Goal: Book appointment/travel/reservation

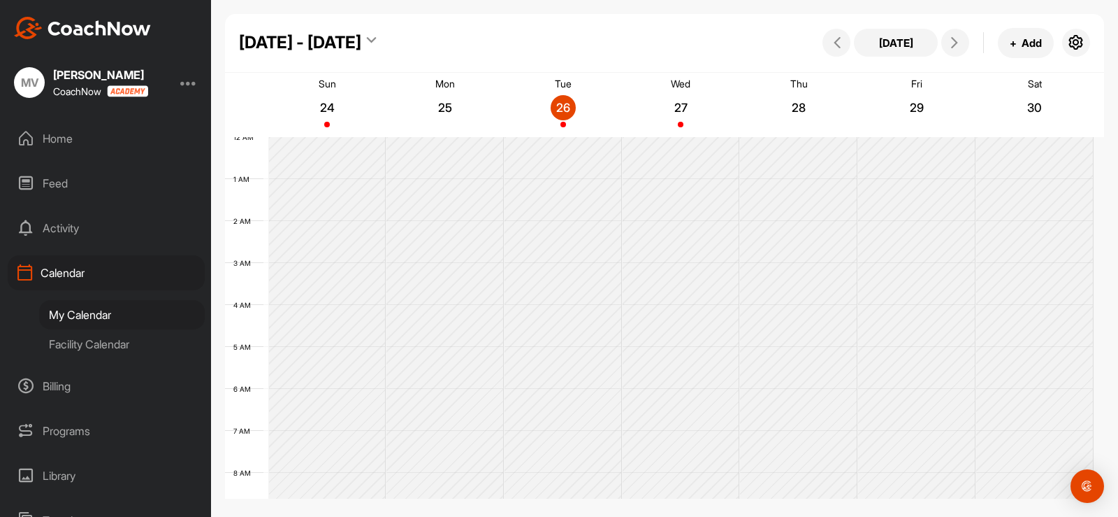
scroll to position [450, 0]
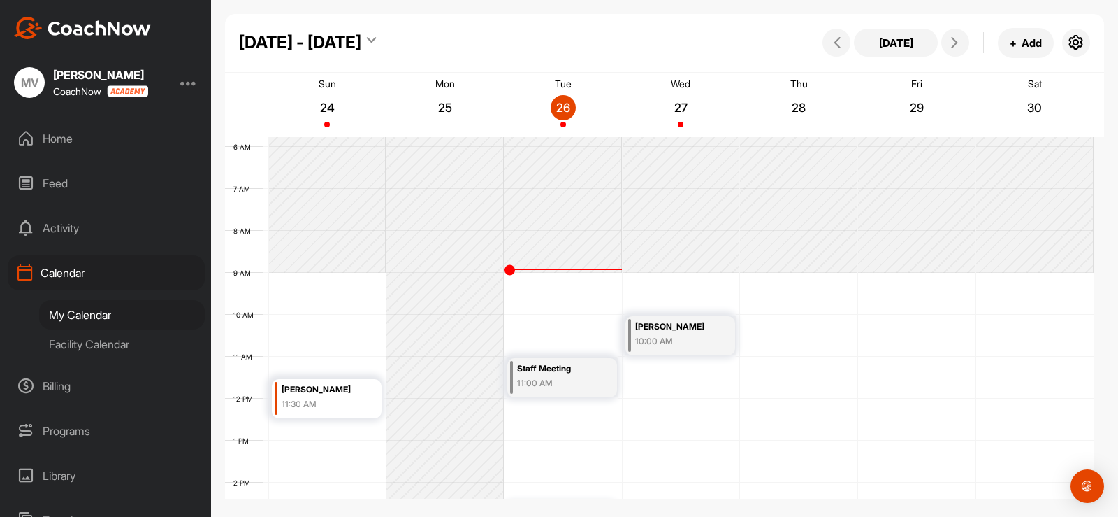
click at [86, 340] on div "Facility Calendar" at bounding box center [122, 343] width 166 height 29
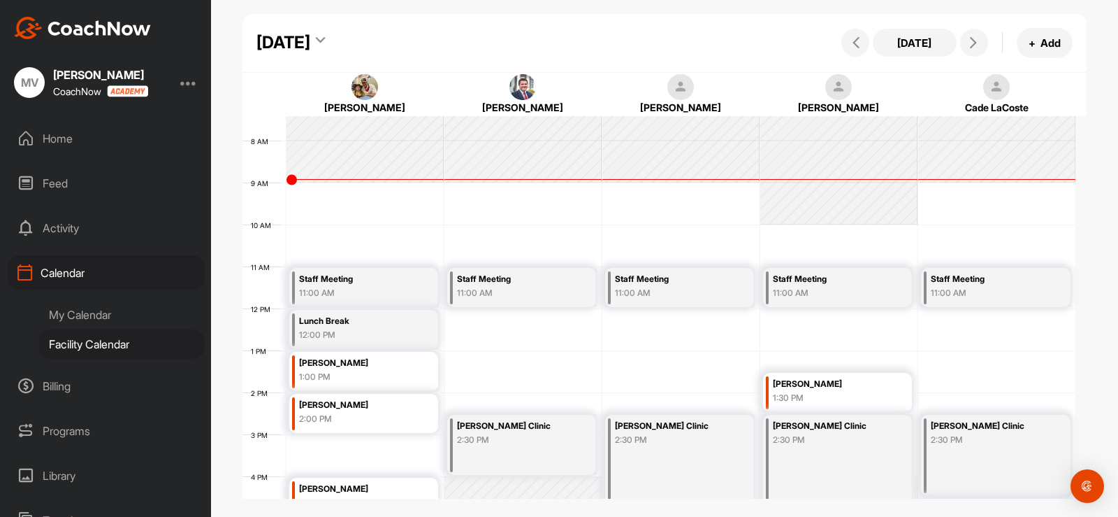
scroll to position [312, 0]
click at [310, 43] on div "[DATE]" at bounding box center [284, 42] width 54 height 25
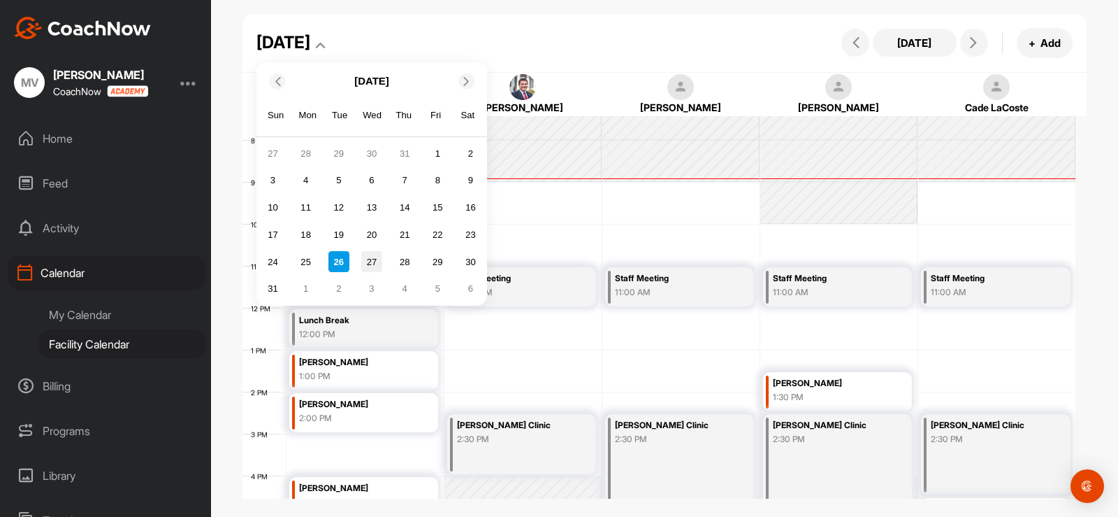
click at [372, 263] on div "27" at bounding box center [371, 261] width 21 height 21
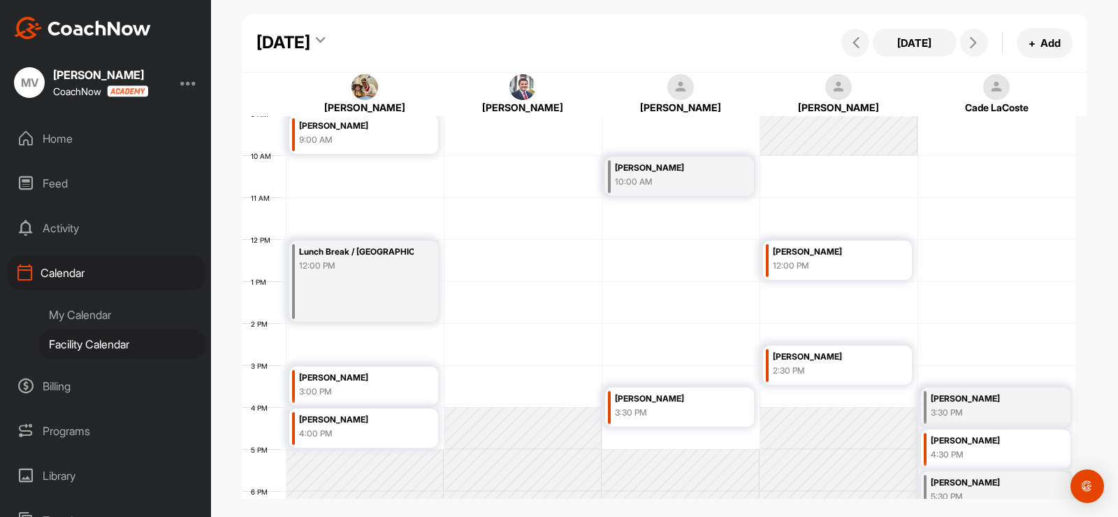
scroll to position [381, 0]
click at [310, 39] on div "[DATE]" at bounding box center [284, 42] width 54 height 25
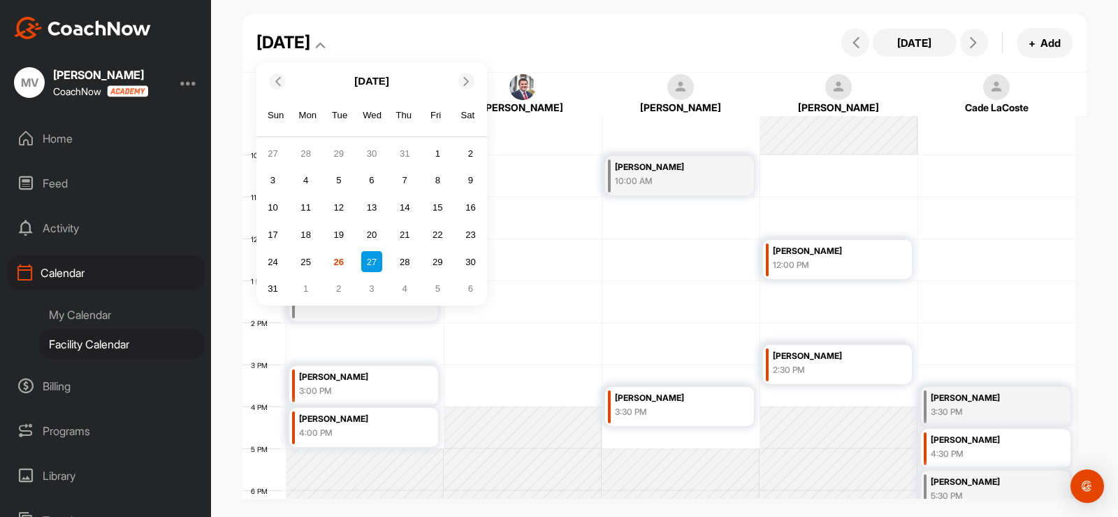
click at [373, 257] on div "27" at bounding box center [371, 261] width 21 height 21
click at [408, 252] on div "28" at bounding box center [404, 261] width 21 height 21
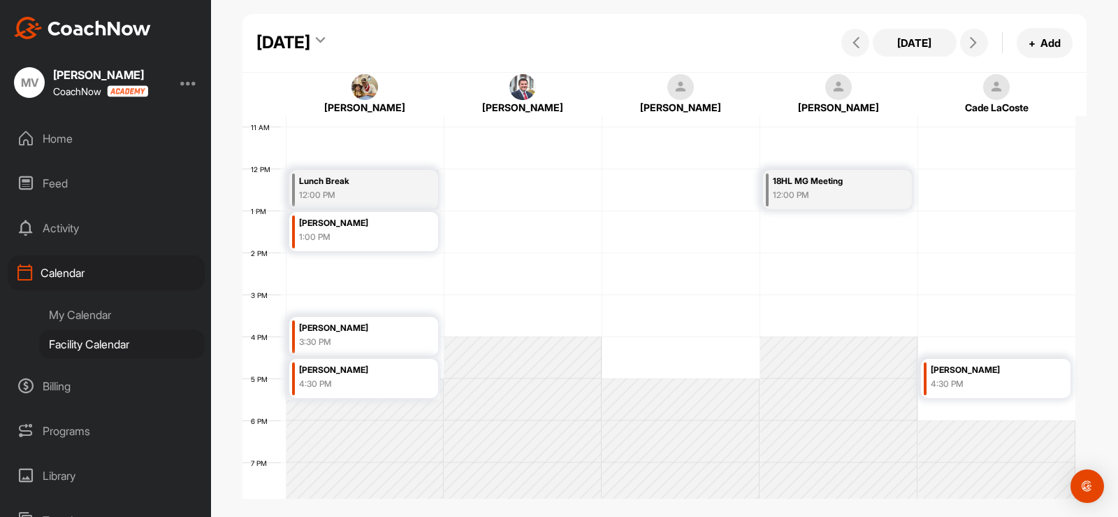
scroll to position [452, 0]
click at [310, 37] on div "[DATE]" at bounding box center [284, 42] width 54 height 25
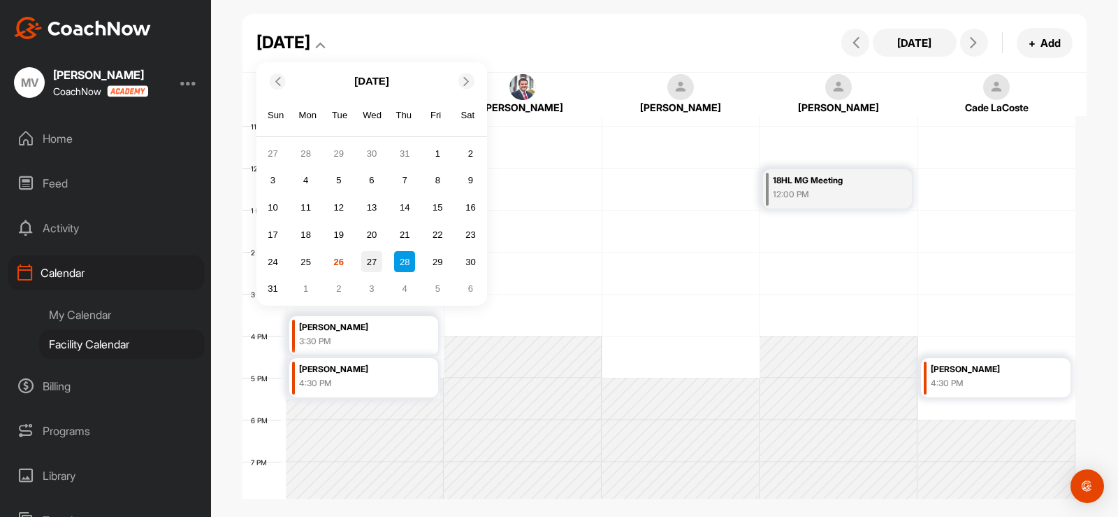
drag, startPoint x: 370, startPoint y: 266, endPoint x: 385, endPoint y: 260, distance: 15.7
click at [372, 264] on div "27" at bounding box center [371, 261] width 21 height 21
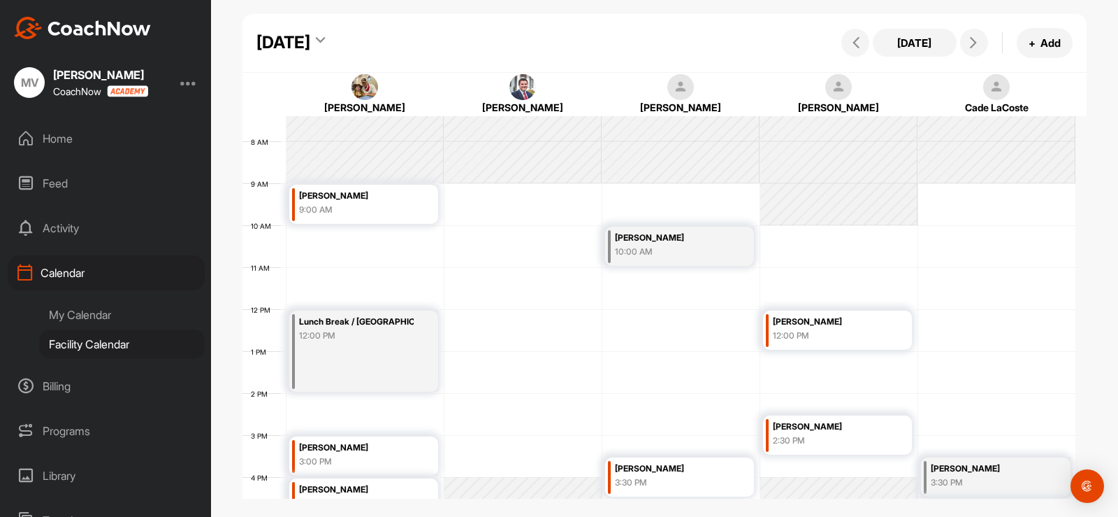
scroll to position [311, 0]
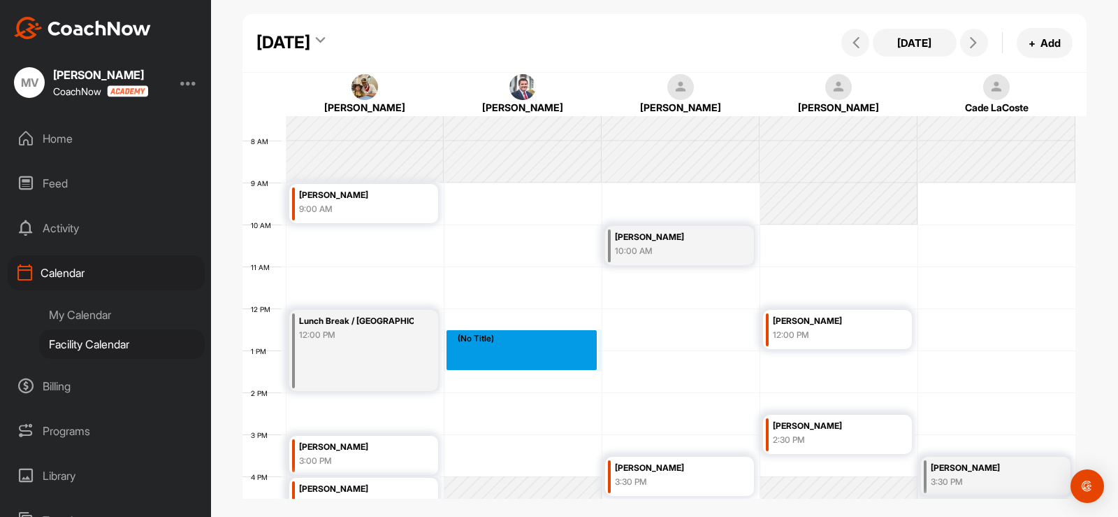
drag, startPoint x: 530, startPoint y: 344, endPoint x: 530, endPoint y: 361, distance: 17.5
click at [530, 361] on div "12 AM 1 AM 2 AM 3 AM 4 AM 5 AM 6 AM 7 AM 8 AM 9 AM 10 AM 11 AM 12 PM 1 PM 2 PM …" at bounding box center [659, 308] width 833 height 1006
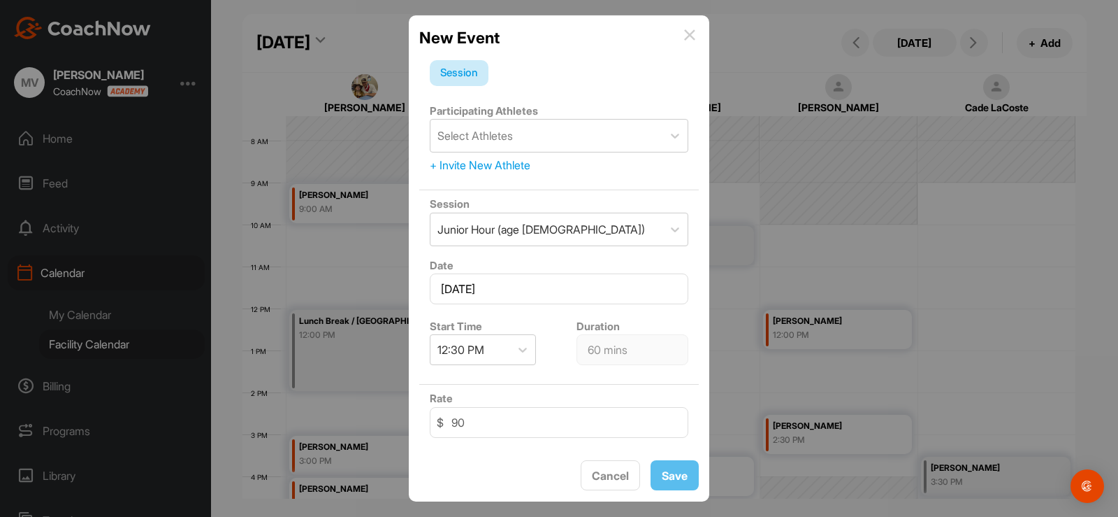
click at [689, 34] on img at bounding box center [689, 34] width 11 height 11
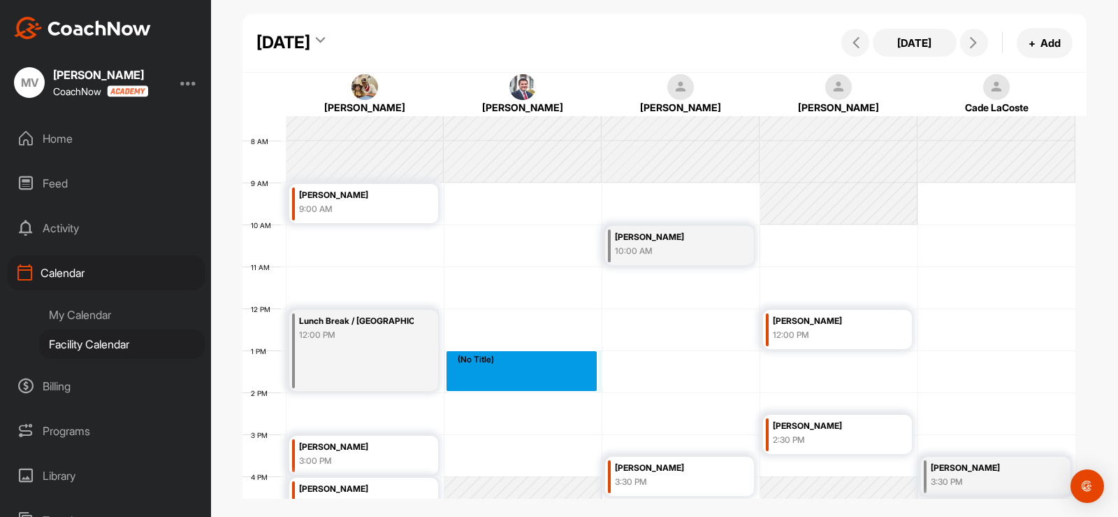
drag, startPoint x: 491, startPoint y: 356, endPoint x: 484, endPoint y: 377, distance: 22.3
click at [484, 377] on div "12 AM 1 AM 2 AM 3 AM 4 AM 5 AM 6 AM 7 AM 8 AM 9 AM 10 AM 11 AM 12 PM 1 PM 2 PM …" at bounding box center [659, 308] width 833 height 1006
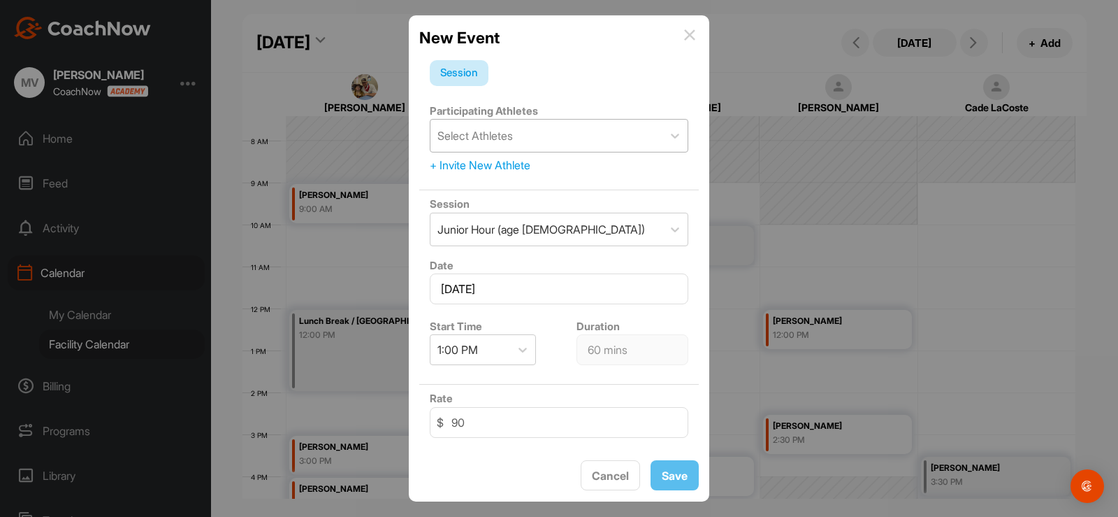
click at [504, 131] on div "Select Athletes" at bounding box center [475, 135] width 75 height 17
type input "[PERSON_NAME]"
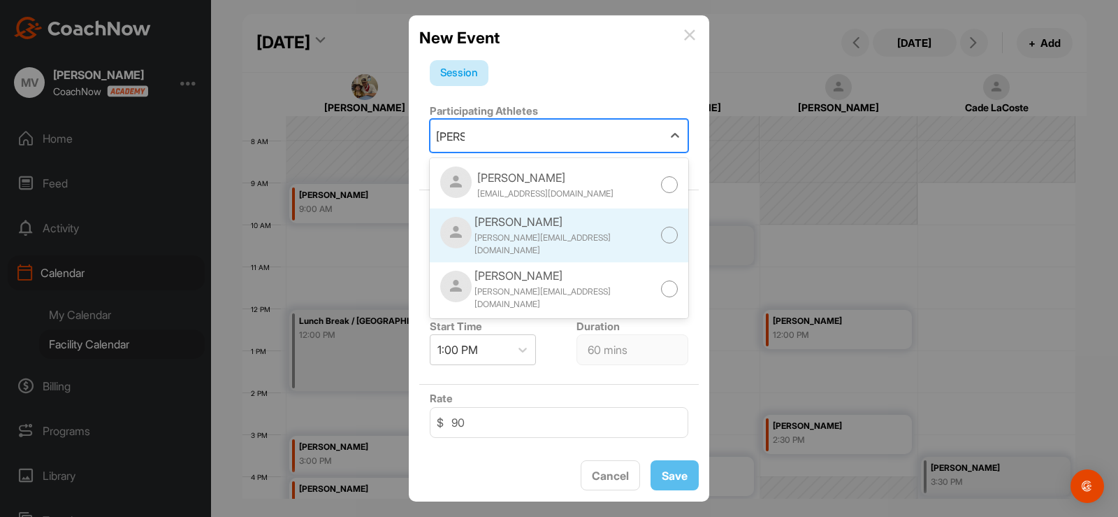
click at [531, 228] on div "[PERSON_NAME]" at bounding box center [568, 221] width 187 height 17
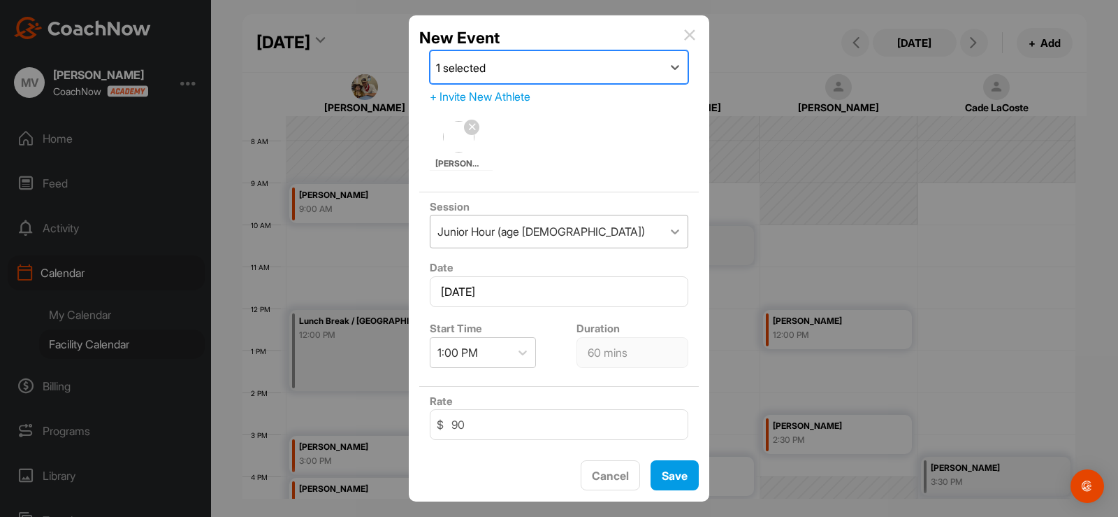
scroll to position [69, 0]
click at [668, 226] on icon at bounding box center [675, 231] width 14 height 14
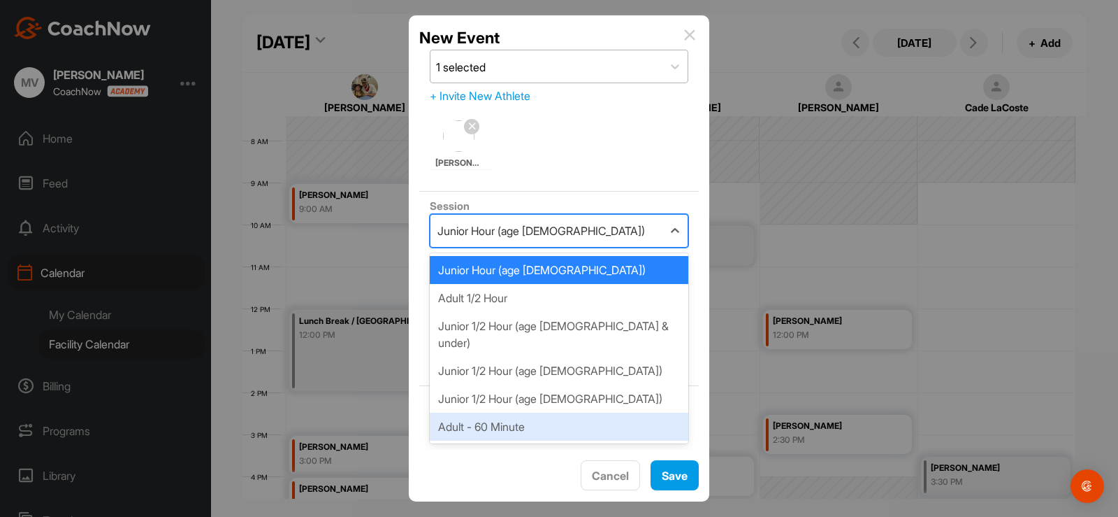
click at [506, 412] on div "Adult - 60 Minute" at bounding box center [559, 426] width 259 height 28
type input "110"
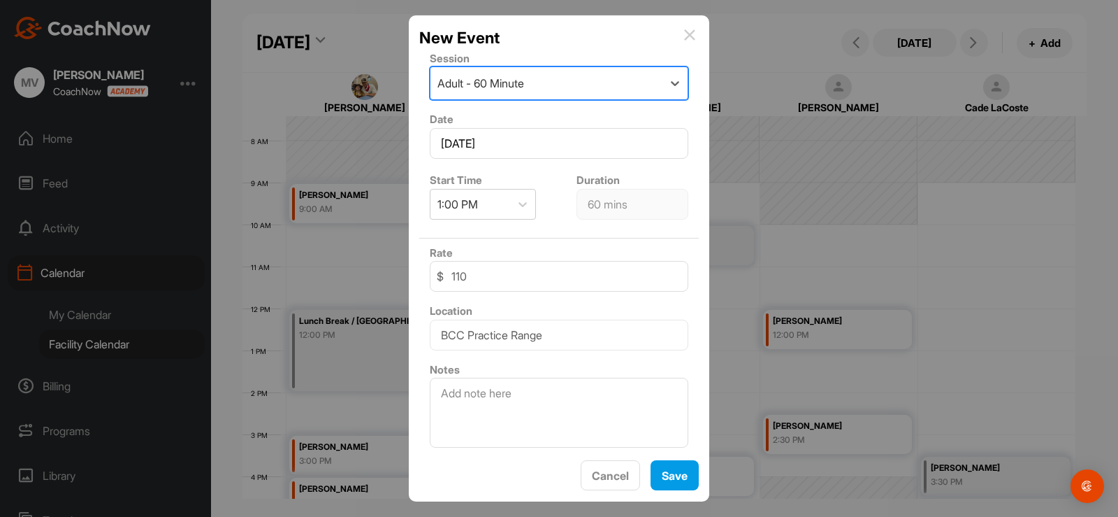
scroll to position [217, 0]
click at [476, 390] on textarea at bounding box center [559, 412] width 259 height 70
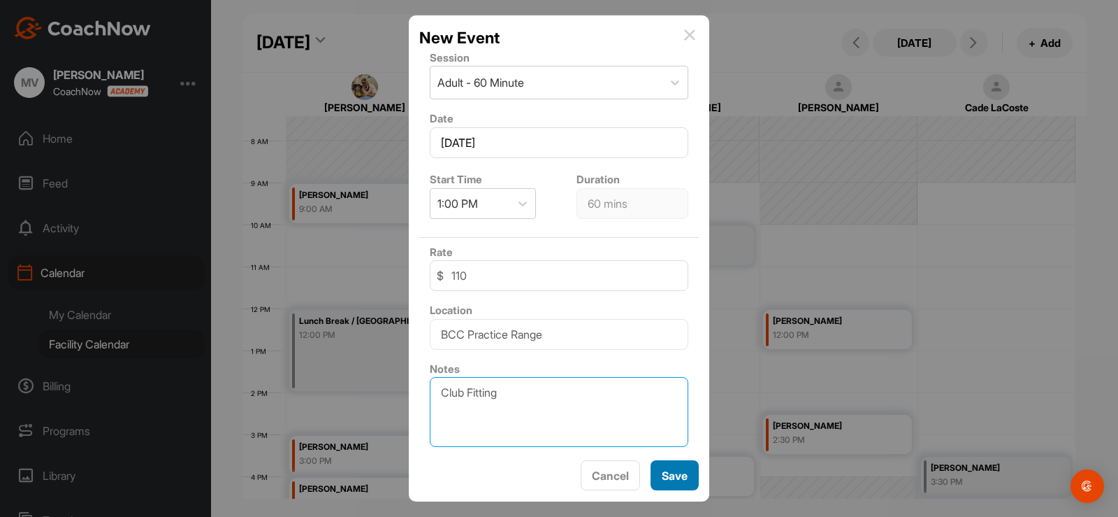
type textarea "Club Fitting"
click at [665, 469] on button "Save" at bounding box center [675, 475] width 48 height 30
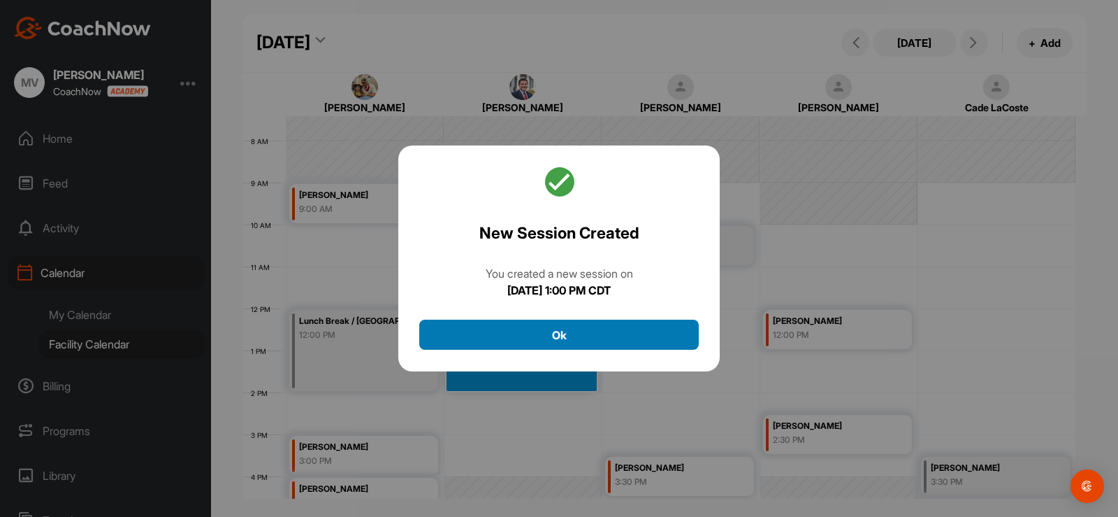
click at [542, 329] on button "Ok" at bounding box center [559, 334] width 280 height 30
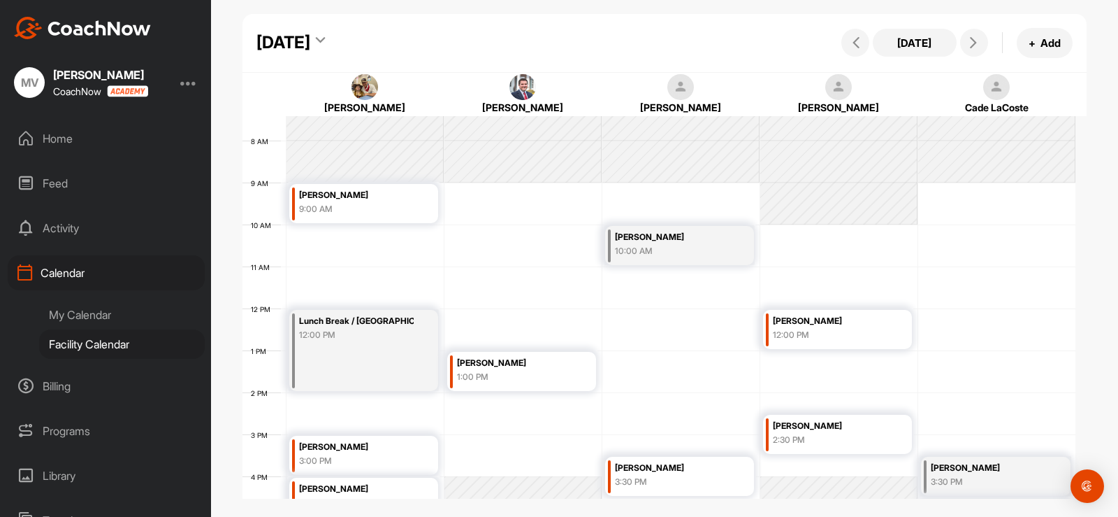
click at [310, 43] on div "[DATE]" at bounding box center [284, 42] width 54 height 25
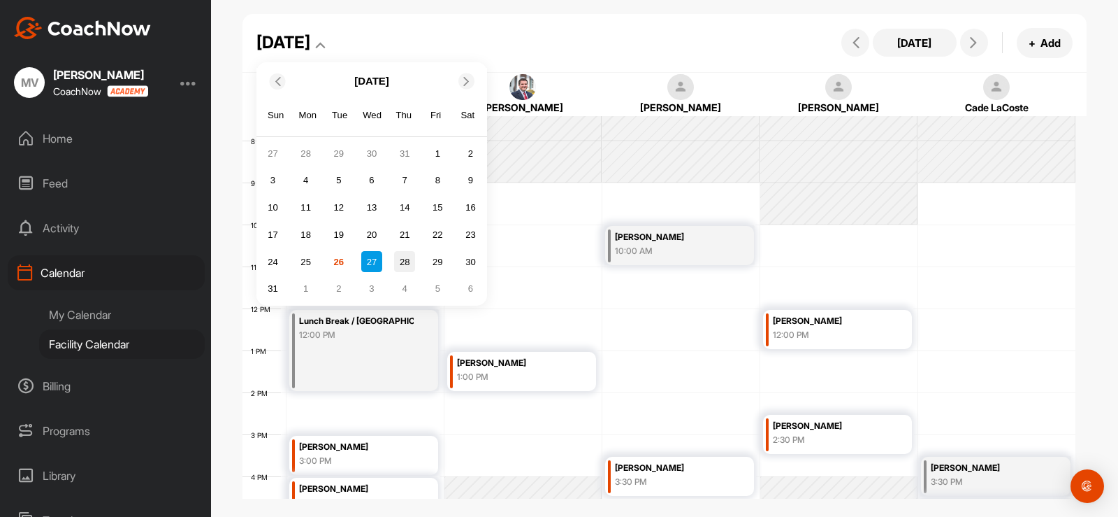
click at [409, 261] on div "28" at bounding box center [404, 261] width 21 height 21
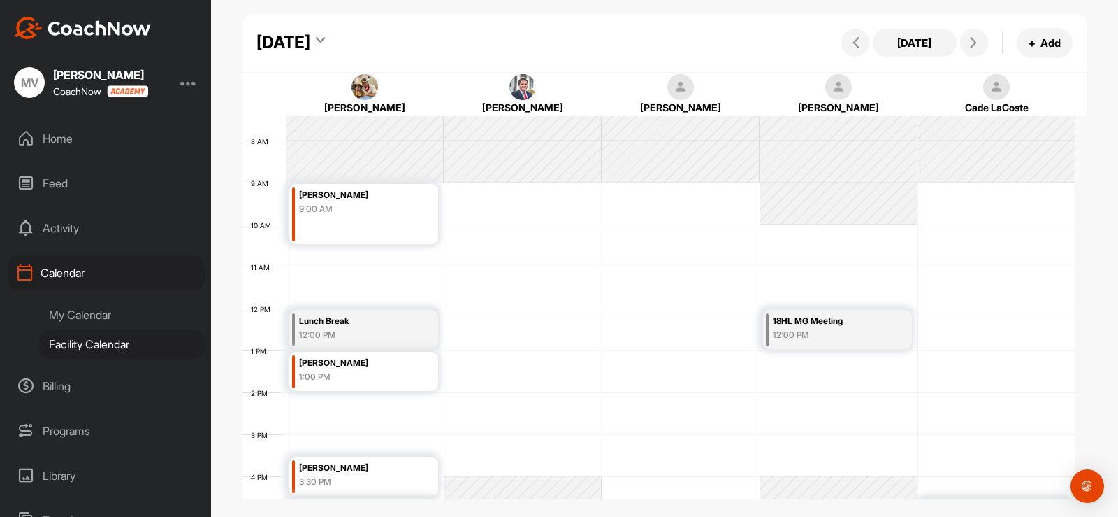
scroll to position [312, 0]
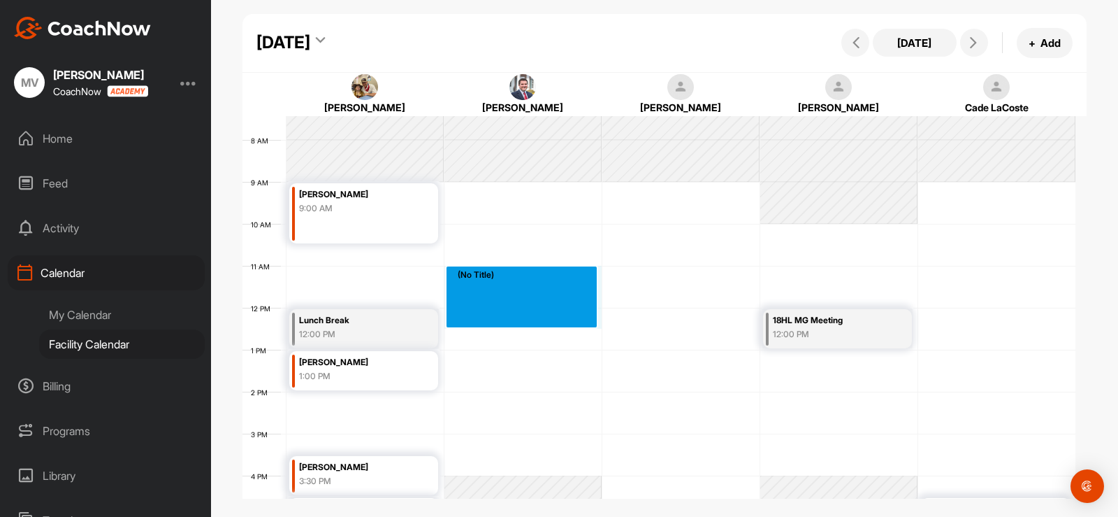
drag, startPoint x: 533, startPoint y: 268, endPoint x: 537, endPoint y: 320, distance: 52.6
click at [537, 320] on div "12 AM 1 AM 2 AM 3 AM 4 AM 5 AM 6 AM 7 AM 8 AM 9 AM 10 AM 11 AM 12 PM 1 PM 2 PM …" at bounding box center [659, 307] width 833 height 1006
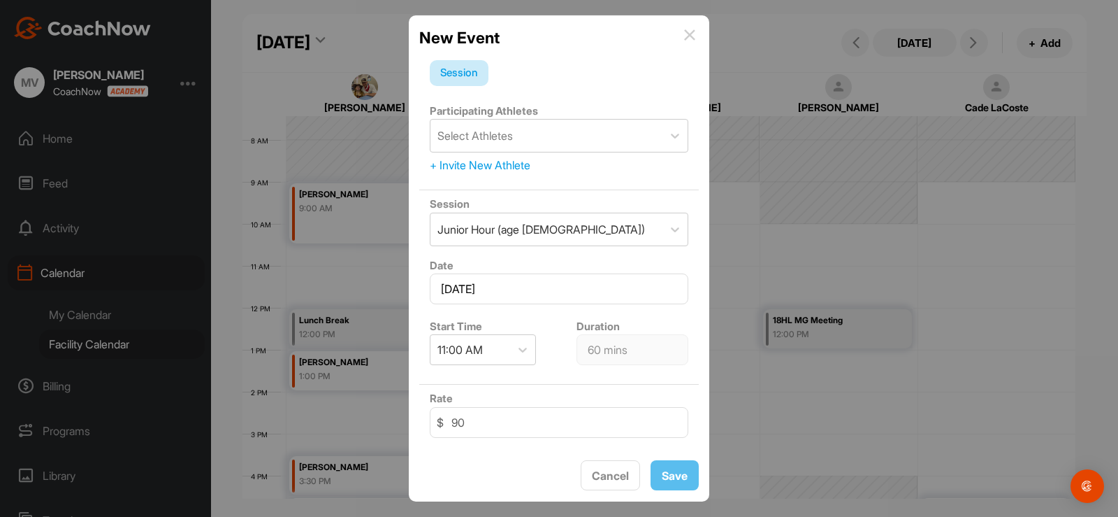
click at [686, 33] on img at bounding box center [689, 34] width 11 height 11
